Goal: Use online tool/utility: Utilize a website feature to perform a specific function

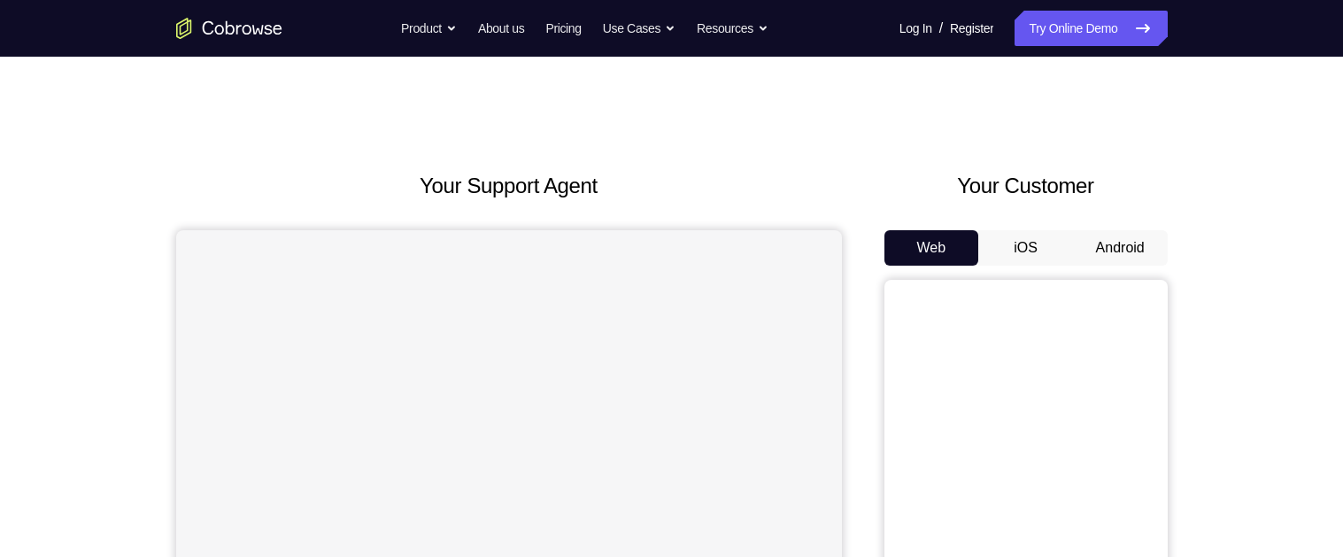
click at [1125, 254] on button "Android" at bounding box center [1120, 247] width 95 height 35
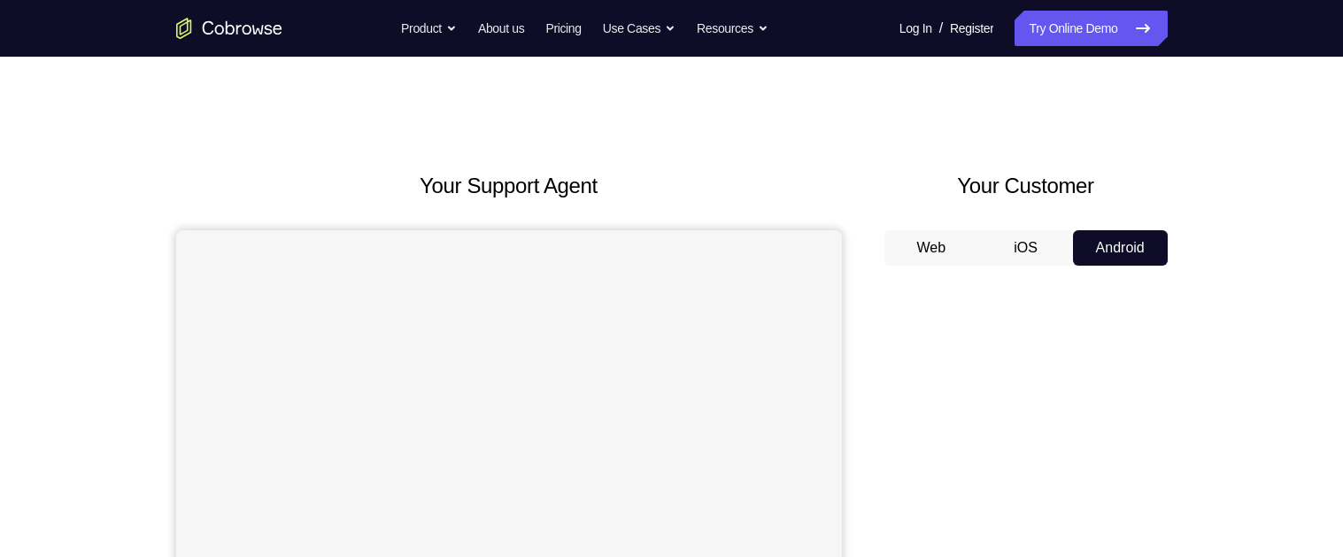
click at [1033, 244] on button "iOS" at bounding box center [1025, 247] width 95 height 35
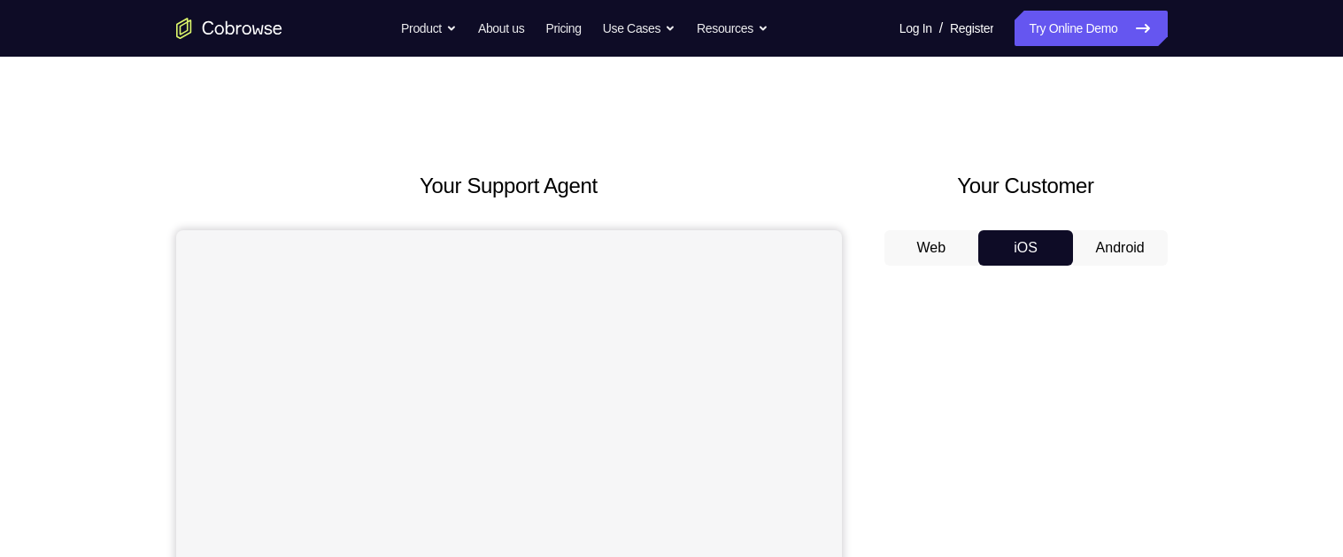
click at [1126, 253] on button "Android" at bounding box center [1120, 247] width 95 height 35
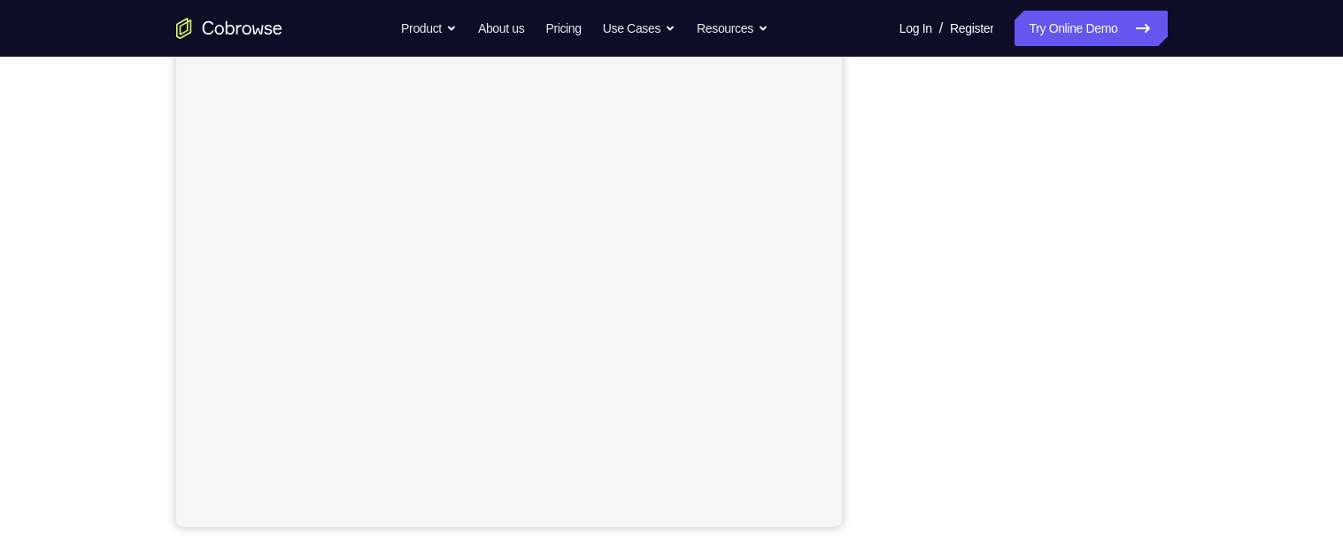
scroll to position [294, 0]
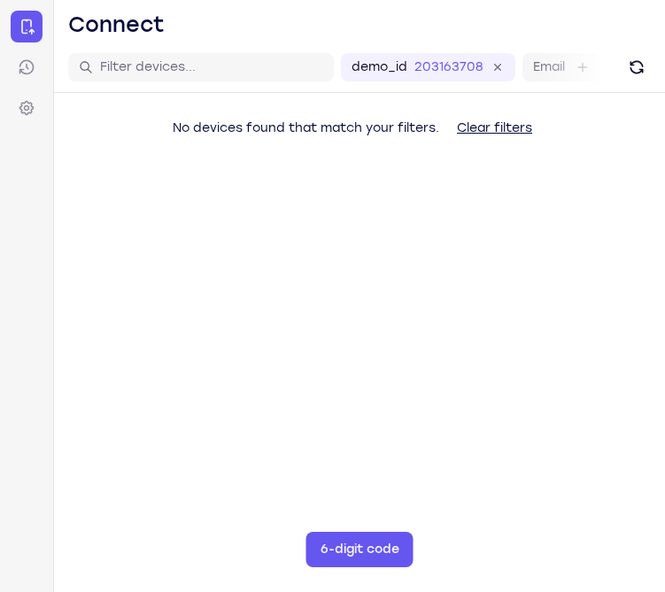
click at [622, 66] on div "demo_id 2031637080 2031637080 Email User ID Device ID Device name" at bounding box center [359, 68] width 611 height 50
click at [644, 55] on button "Refresh" at bounding box center [637, 67] width 28 height 28
